Goal: Task Accomplishment & Management: Complete application form

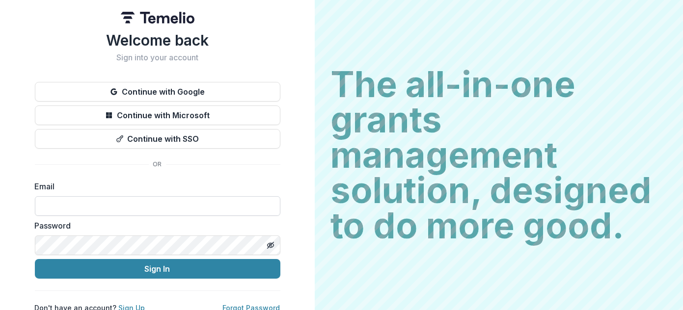
click at [132, 209] on input at bounding box center [157, 206] width 245 height 20
type input "*******"
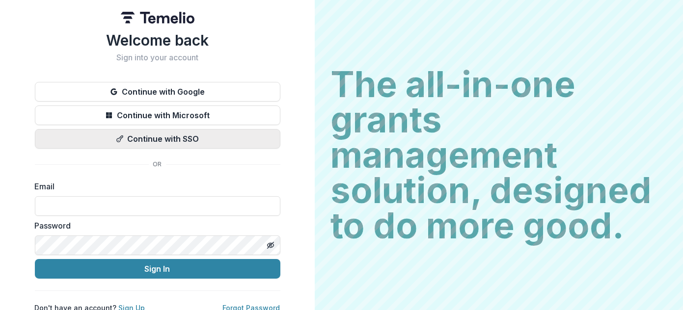
click at [170, 139] on button "Continue with SSO" at bounding box center [157, 139] width 245 height 20
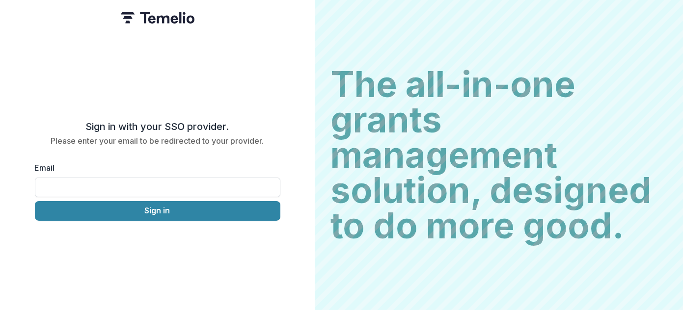
click at [114, 178] on input "Email" at bounding box center [157, 188] width 245 height 20
type input "**********"
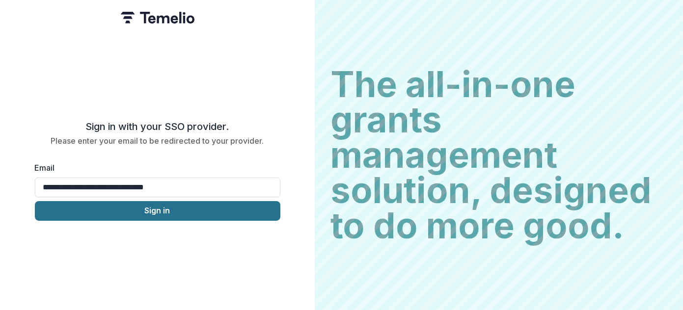
click at [137, 208] on button "Sign in" at bounding box center [157, 211] width 245 height 20
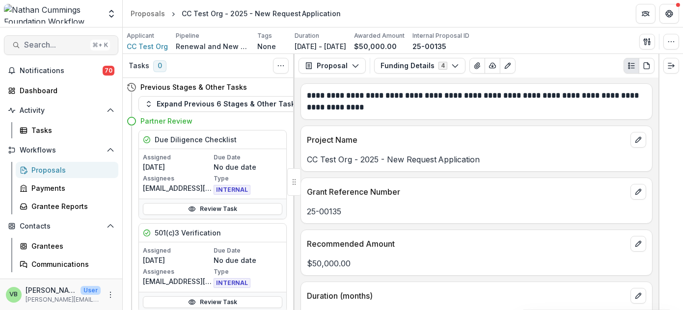
click at [50, 43] on span "Search..." at bounding box center [55, 44] width 62 height 9
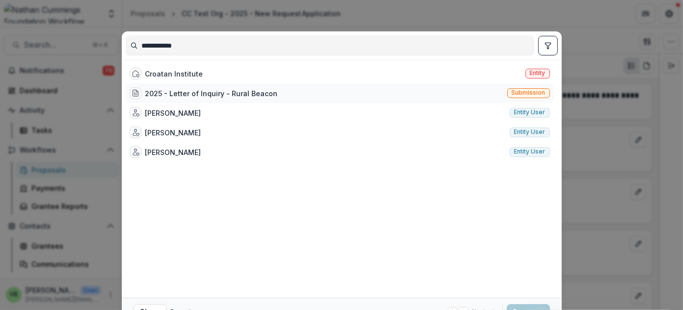
type input "**********"
click at [211, 90] on div "2025 - Letter of Inquiry - Rural Beacon" at bounding box center [211, 93] width 132 height 10
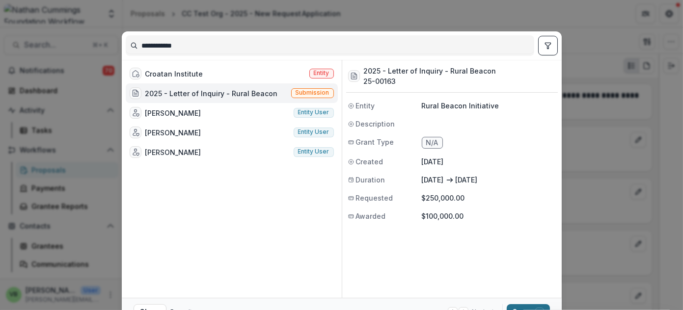
click at [515, 306] on button "Open with enter key" at bounding box center [527, 312] width 43 height 16
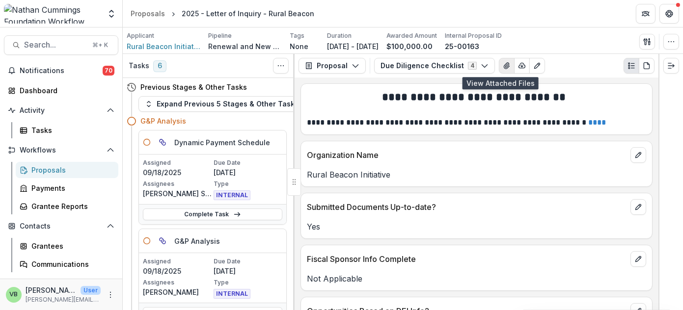
click at [503, 65] on icon "View Attached Files" at bounding box center [505, 66] width 5 height 6
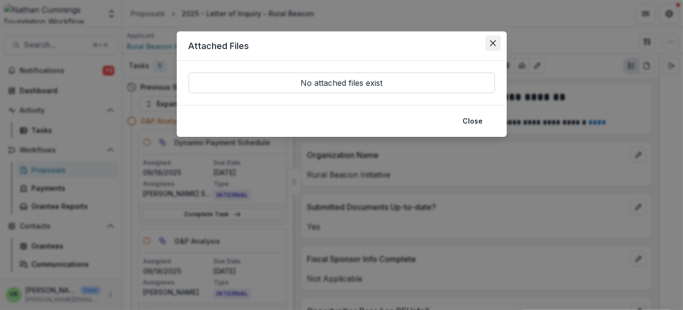
click at [492, 42] on icon "Close" at bounding box center [493, 43] width 6 height 6
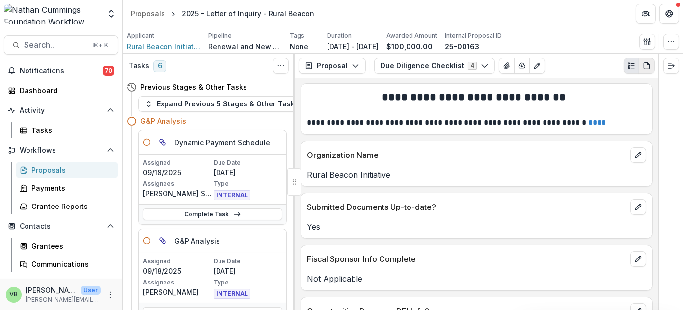
click at [645, 66] on icon "PDF view" at bounding box center [646, 66] width 8 height 8
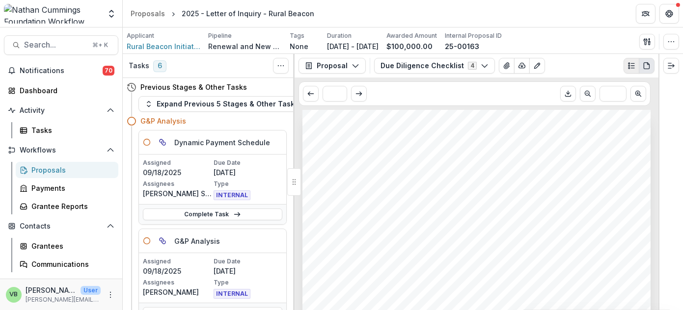
click at [630, 64] on icon "Plaintext view" at bounding box center [631, 66] width 8 height 8
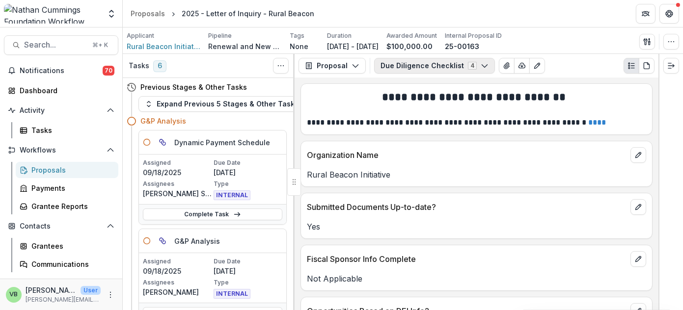
click at [480, 62] on icon "button" at bounding box center [484, 66] width 8 height 8
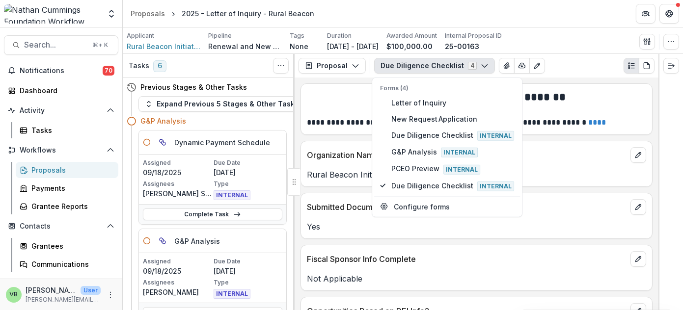
click at [558, 46] on div "Applicant Rural Beacon Initiative Pipeline Renewal and New Grants Pipeline Tags…" at bounding box center [403, 41] width 552 height 20
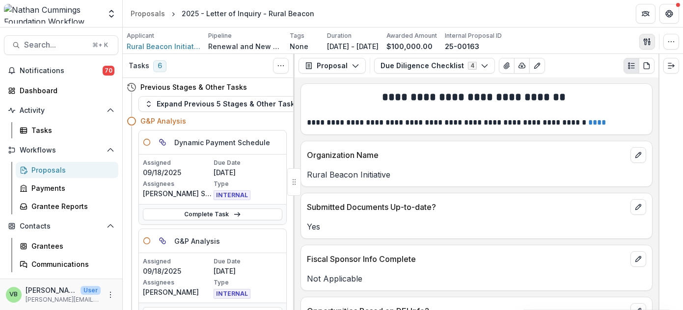
click at [646, 39] on icon "button" at bounding box center [644, 41] width 3 height 6
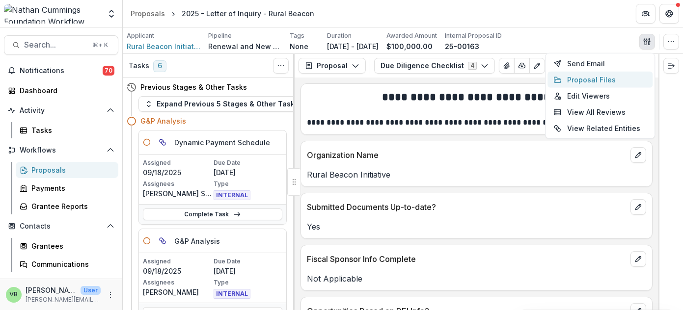
click at [597, 77] on button "Proposal Files" at bounding box center [599, 80] width 105 height 16
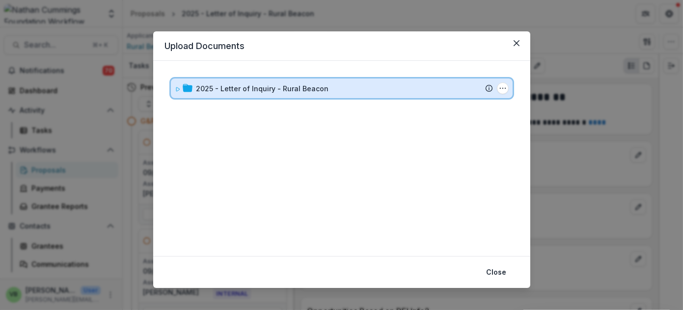
click at [374, 91] on div "2025 - Letter of Inquiry - Rural Beacon" at bounding box center [344, 88] width 296 height 10
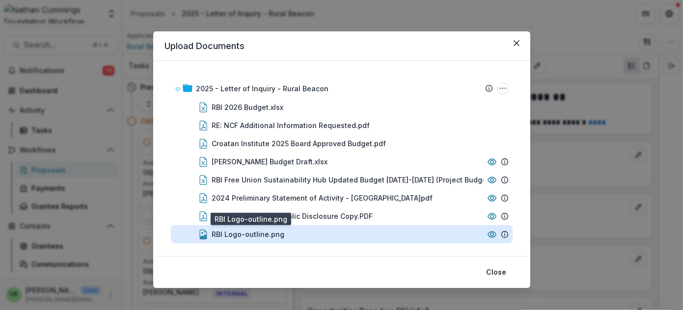
click at [277, 234] on div "RBI Logo-outline.png" at bounding box center [248, 234] width 73 height 10
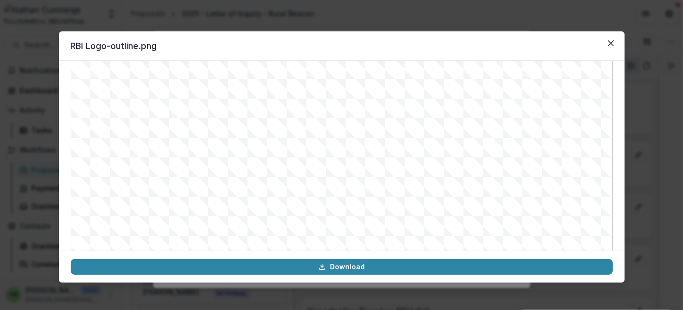
scroll to position [112, 0]
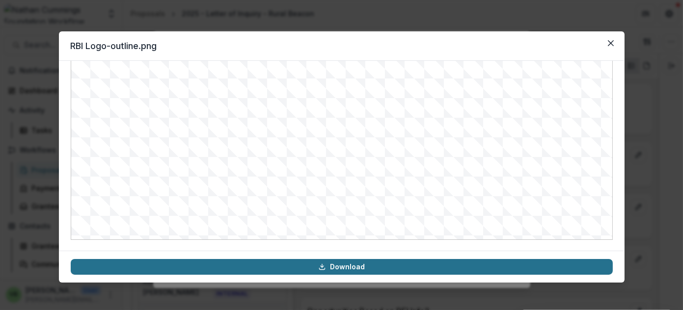
click at [353, 267] on link "Download" at bounding box center [342, 267] width 542 height 16
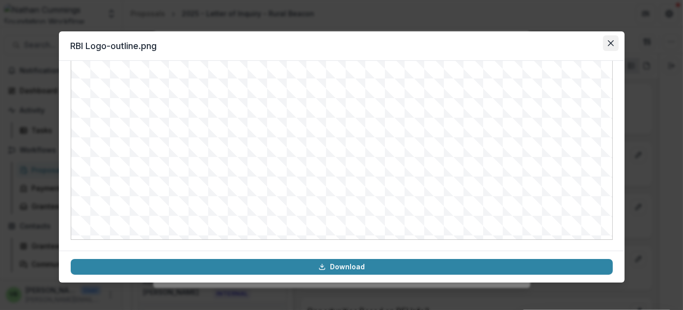
click at [606, 42] on button "Close" at bounding box center [611, 43] width 16 height 16
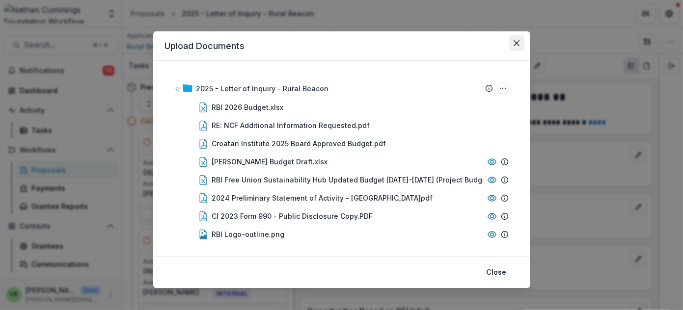
click at [511, 45] on button "Close" at bounding box center [516, 43] width 16 height 16
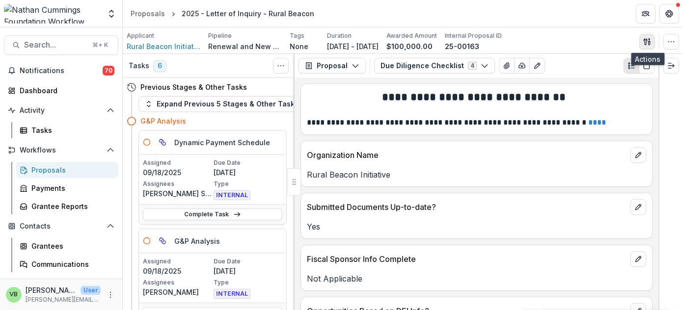
click at [643, 39] on icon "button" at bounding box center [647, 42] width 8 height 8
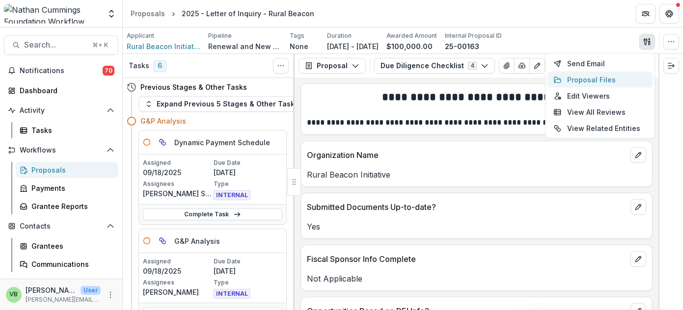
click at [597, 78] on button "Proposal Files" at bounding box center [599, 80] width 105 height 16
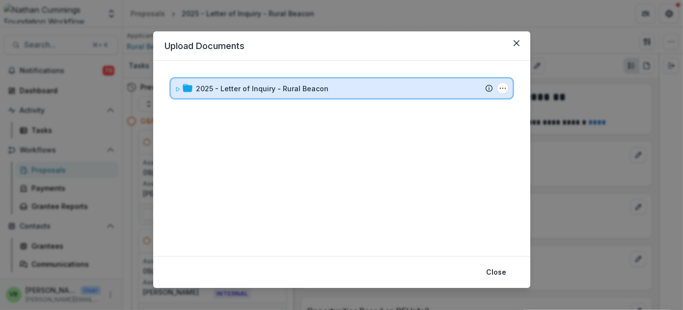
click at [353, 86] on div "2025 - Letter of Inquiry - Rural Beacon" at bounding box center [344, 88] width 296 height 10
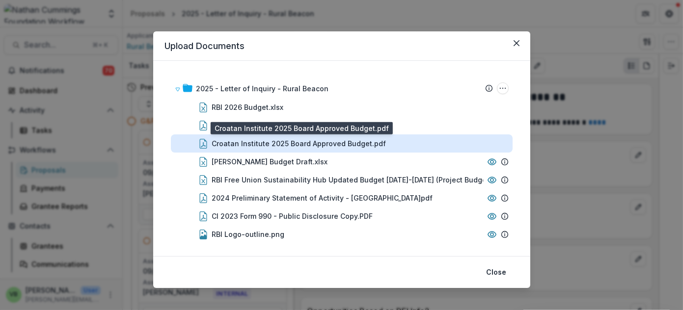
click at [316, 142] on div "Croatan Institute 2025 Board Approved Budget.pdf" at bounding box center [299, 143] width 174 height 10
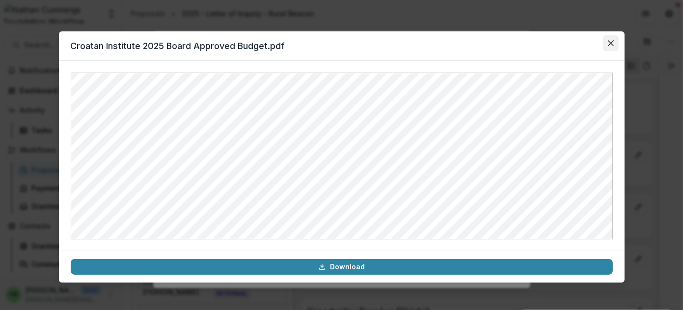
click at [609, 38] on button "Close" at bounding box center [611, 43] width 16 height 16
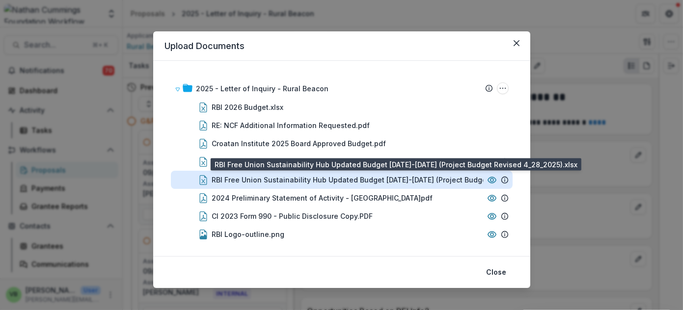
click at [319, 177] on div "RBI Free Union Sustainability Hub Updated Budget [DATE]-[DATE] (Project Budget …" at bounding box center [374, 180] width 324 height 10
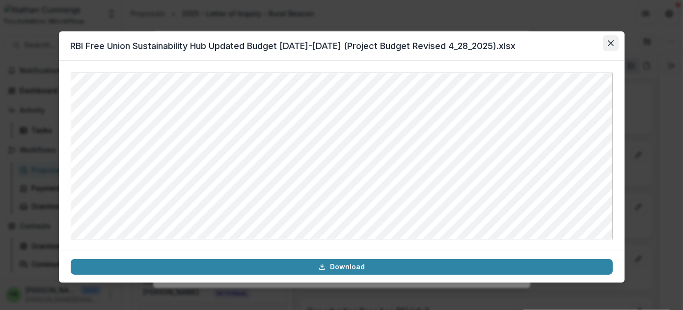
click at [612, 42] on icon "Close" at bounding box center [610, 43] width 6 height 6
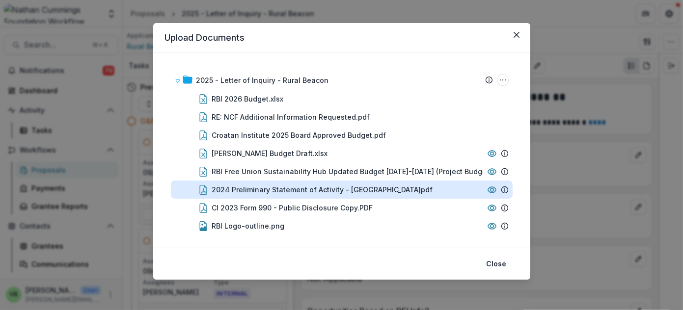
scroll to position [0, 0]
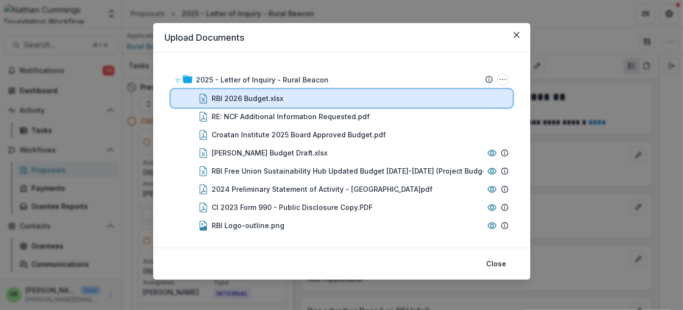
click at [335, 96] on div "RBI 2026 Budget.xlsx" at bounding box center [360, 98] width 296 height 10
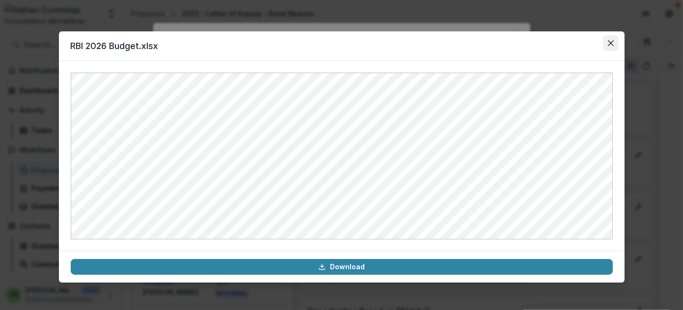
click at [609, 42] on icon "Close" at bounding box center [610, 43] width 6 height 6
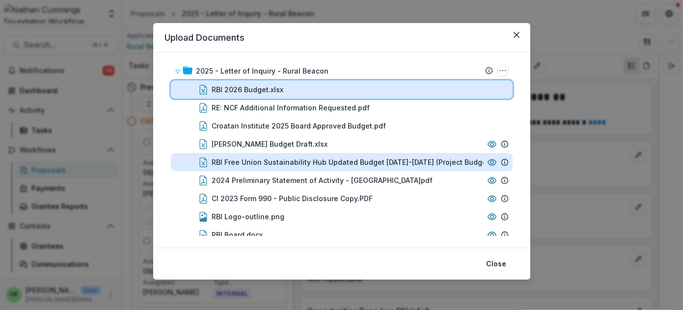
scroll to position [0, 0]
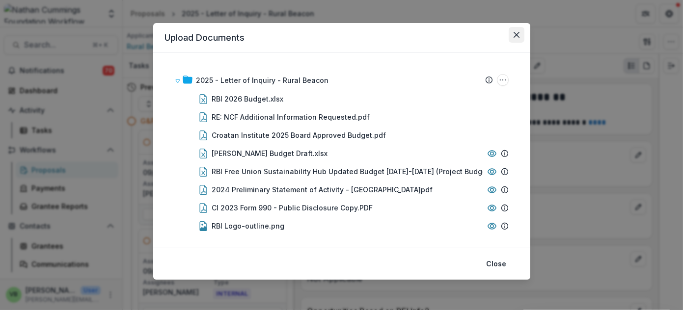
click at [514, 33] on icon "Close" at bounding box center [516, 35] width 6 height 6
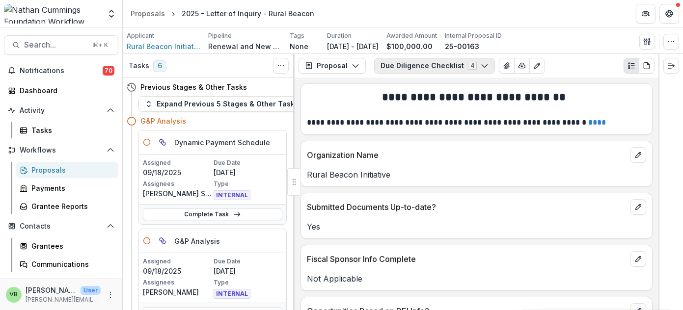
click at [480, 62] on icon "button" at bounding box center [484, 66] width 8 height 8
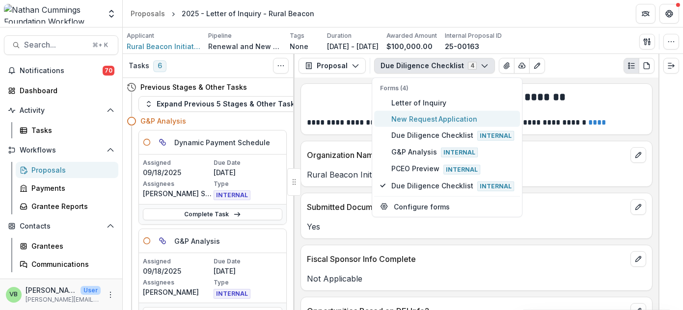
click at [420, 119] on span "New Request Application" at bounding box center [452, 119] width 123 height 10
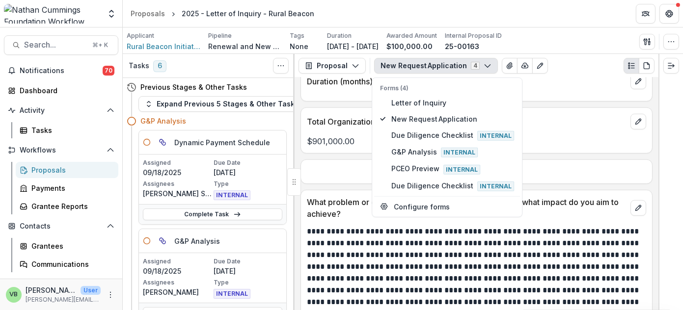
scroll to position [1154, 0]
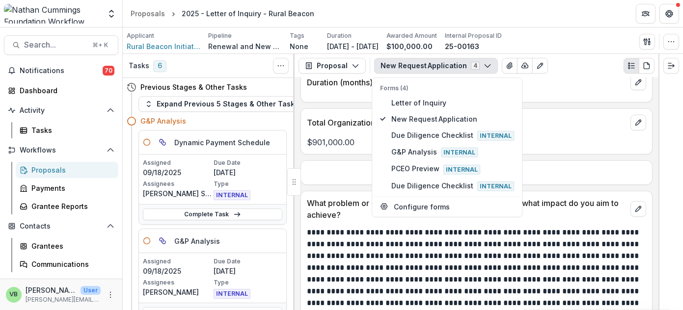
click at [539, 136] on p "$901,000.00" at bounding box center [476, 142] width 339 height 12
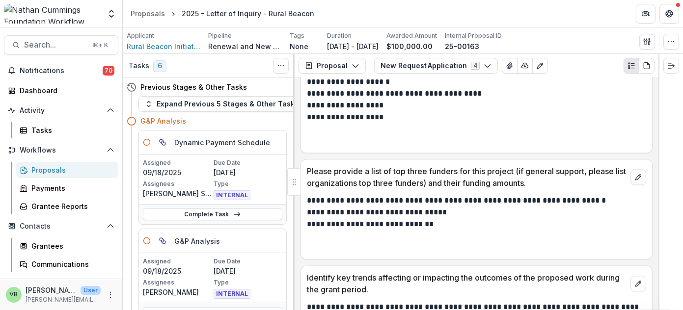
scroll to position [3824, 0]
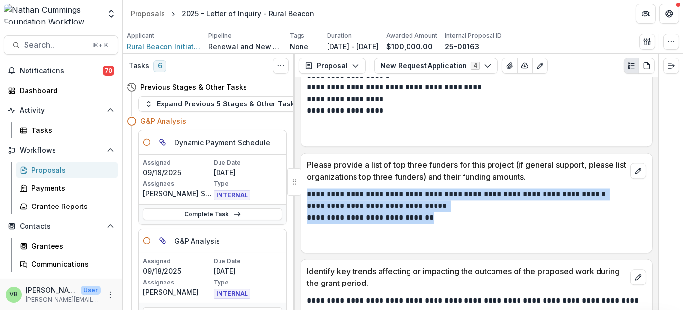
drag, startPoint x: 307, startPoint y: 156, endPoint x: 436, endPoint y: 183, distance: 131.9
click at [436, 188] on div "**********" at bounding box center [476, 217] width 339 height 59
copy div "**********"
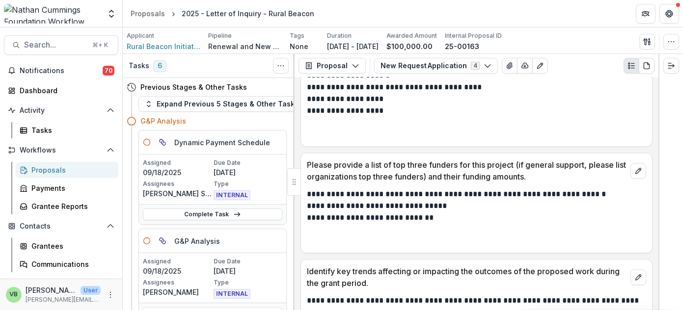
click at [448, 212] on p "**********" at bounding box center [475, 218] width 337 height 12
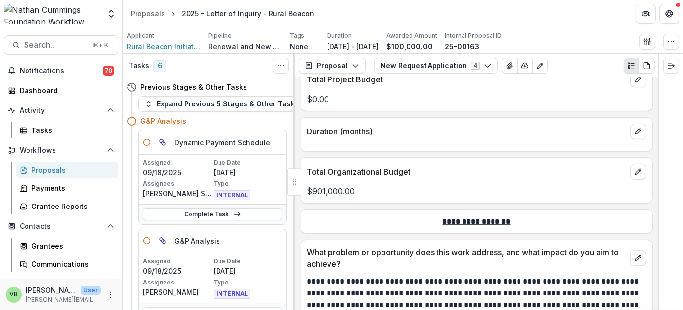
scroll to position [0, 0]
